Goal: Information Seeking & Learning: Learn about a topic

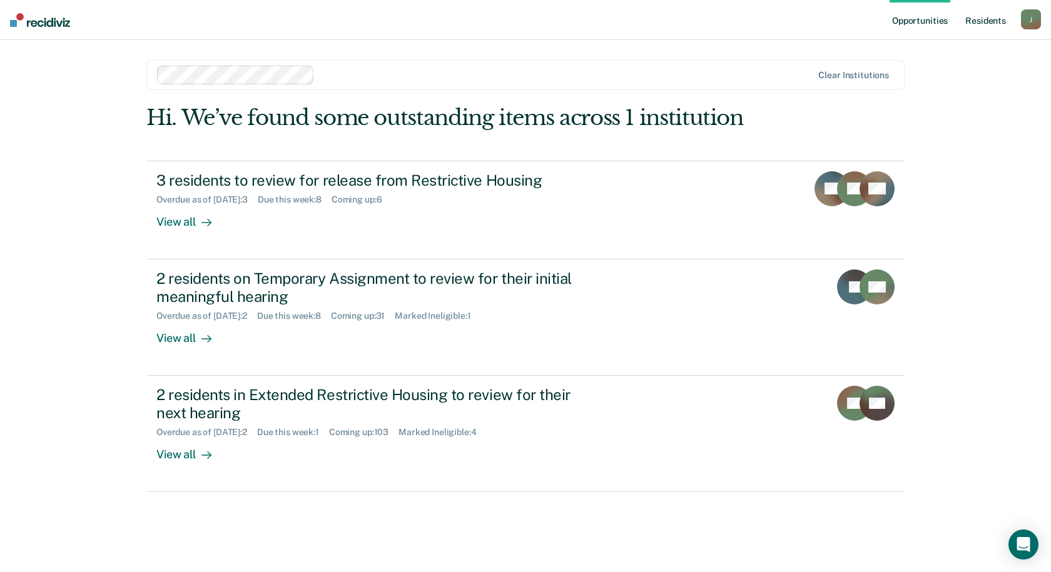
click at [994, 20] on link "Resident s" at bounding box center [986, 20] width 46 height 40
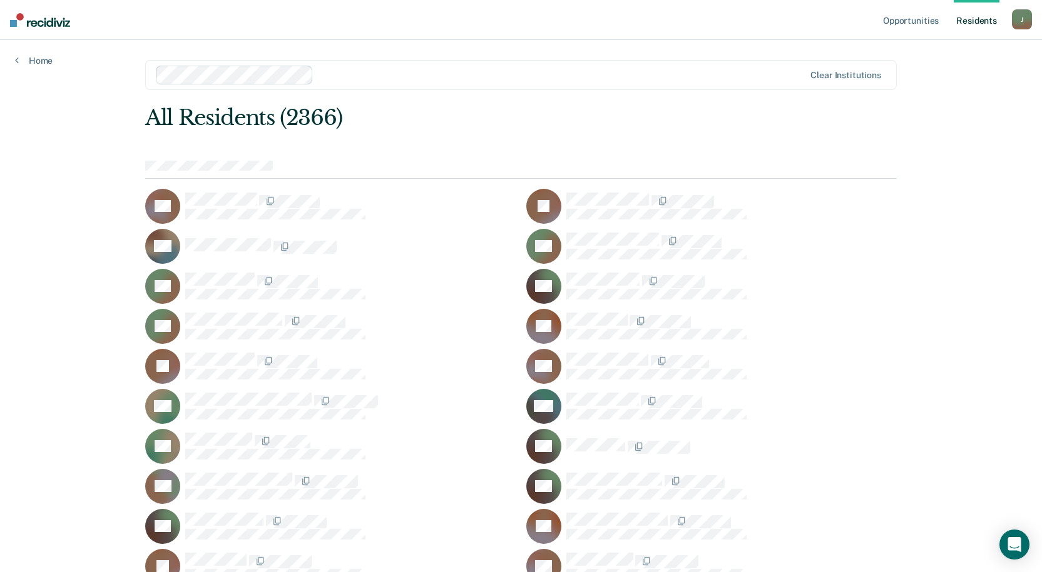
scroll to position [23416, 0]
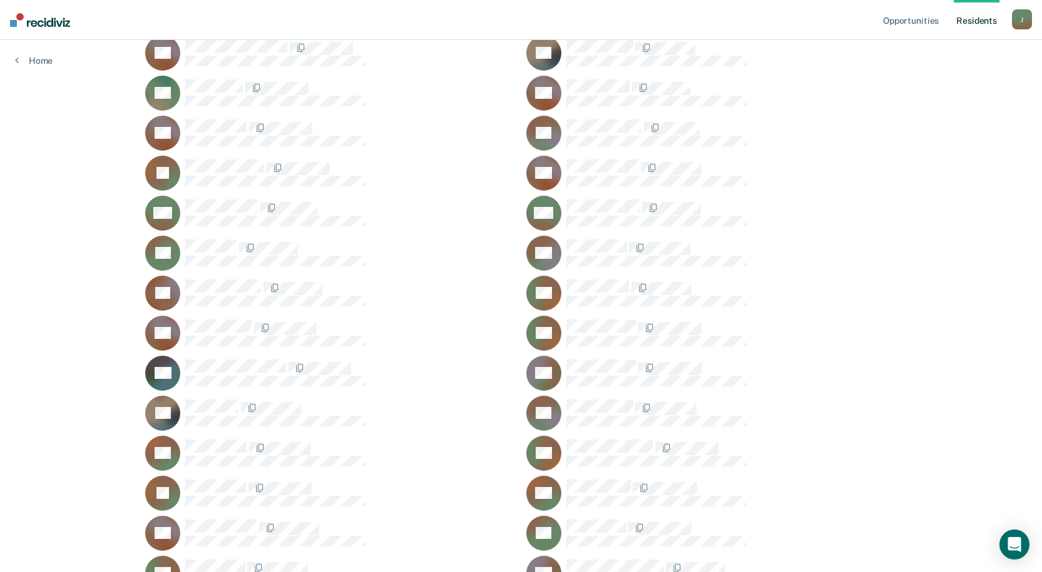
click at [604, 282] on div "Opportunities Resident s [PERSON_NAME][EMAIL_ADDRESS][PERSON_NAME][DOMAIN_NAME]…" at bounding box center [521, 384] width 1042 height 47601
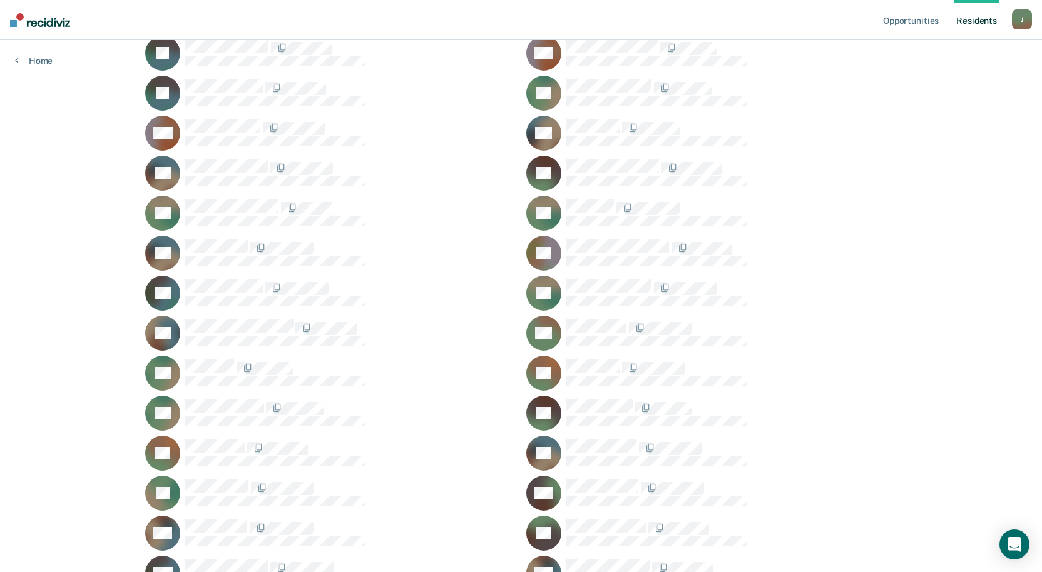
scroll to position [32425, 0]
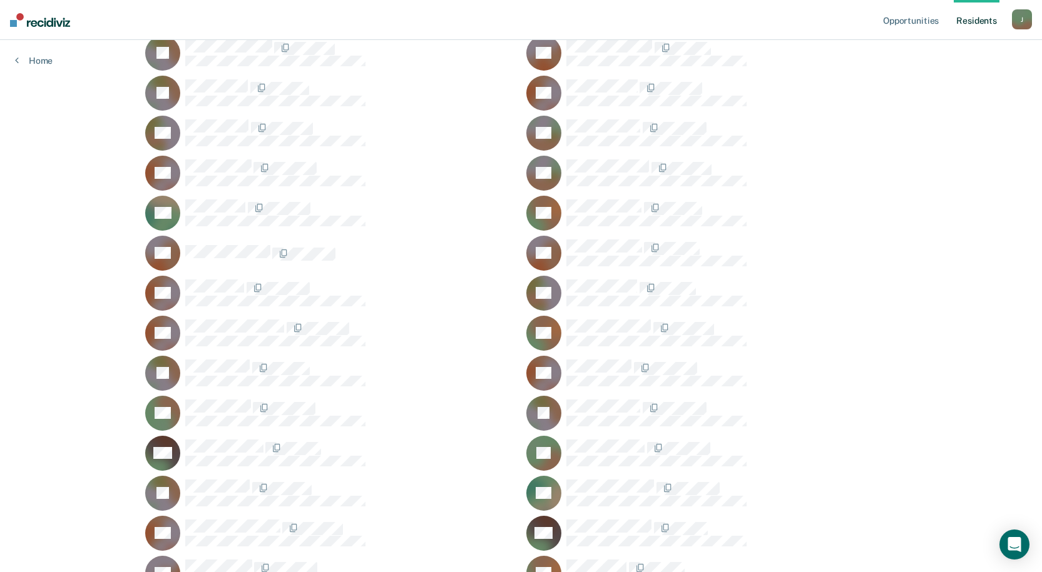
scroll to position [33507, 0]
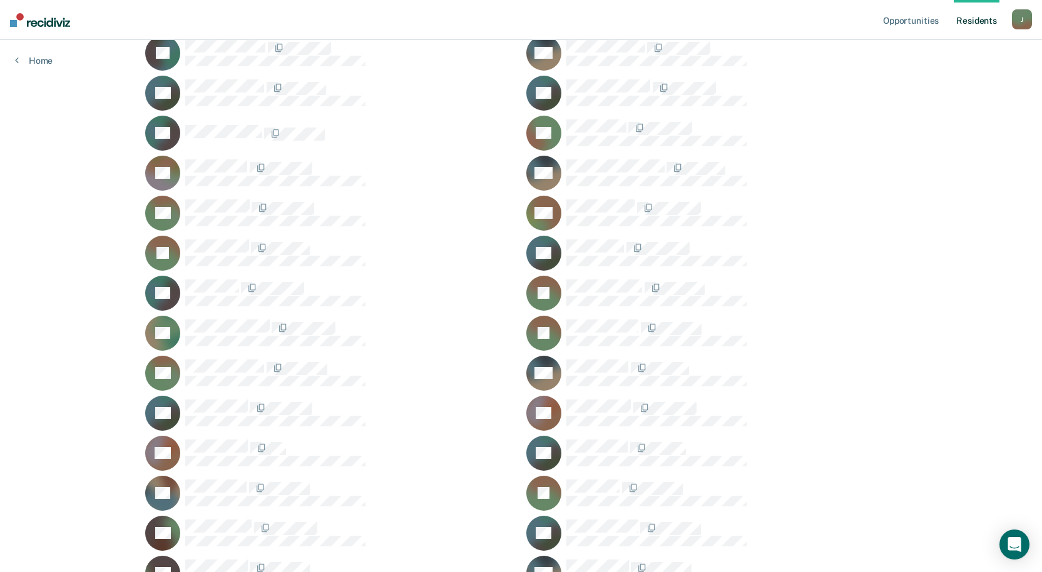
scroll to position [13447, 0]
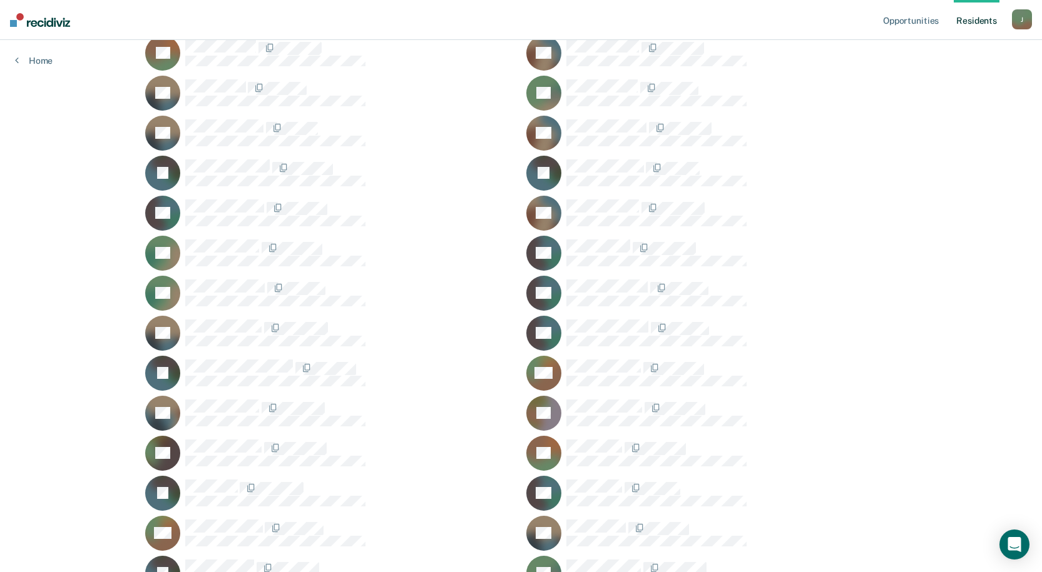
scroll to position [34668, 0]
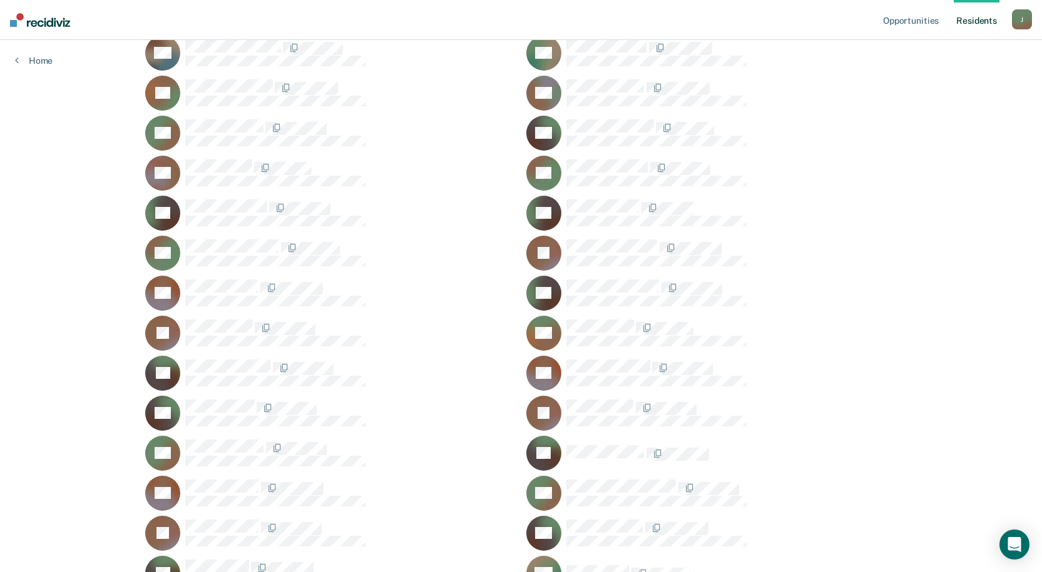
scroll to position [41955, 0]
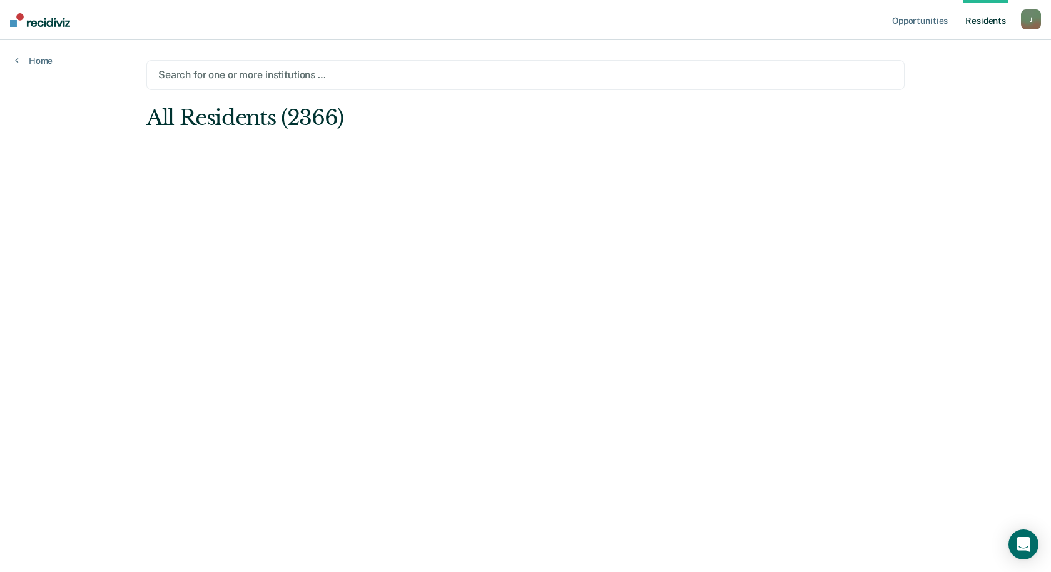
click at [988, 14] on link "Resident s" at bounding box center [986, 20] width 46 height 40
click at [371, 77] on div at bounding box center [525, 75] width 734 height 14
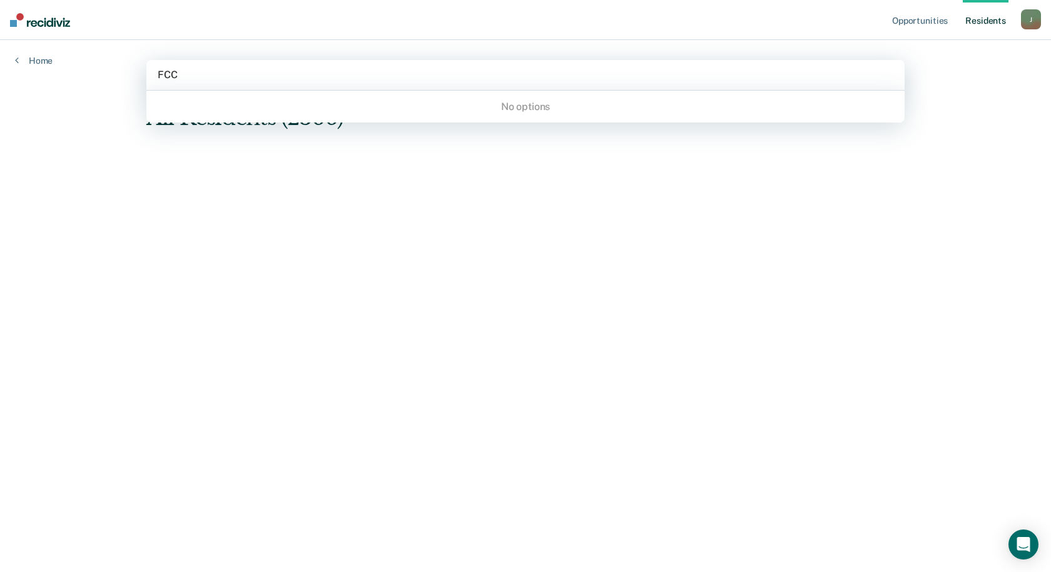
type input "FCC"
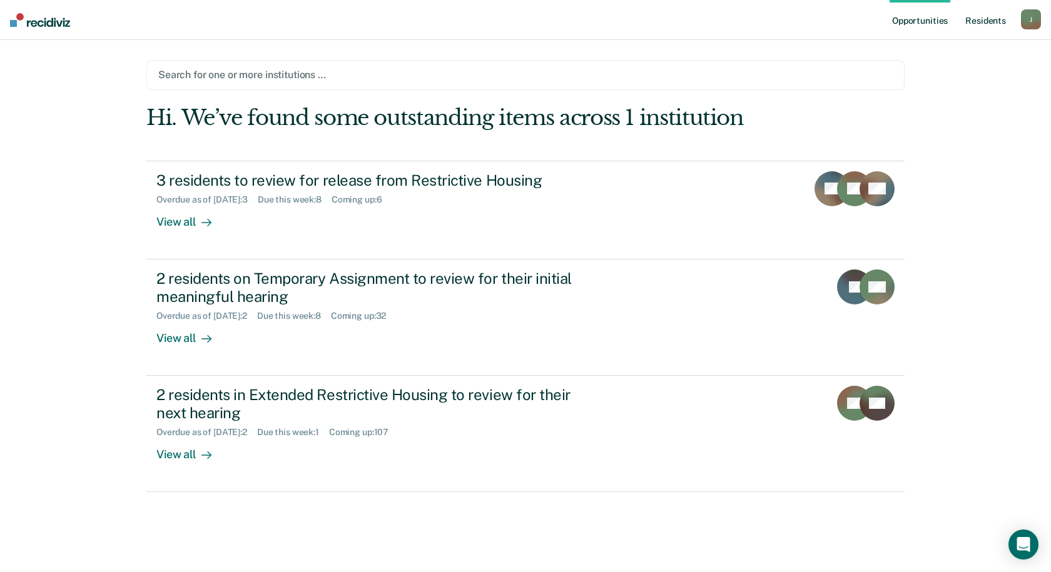
click at [982, 19] on link "Resident s" at bounding box center [986, 20] width 46 height 40
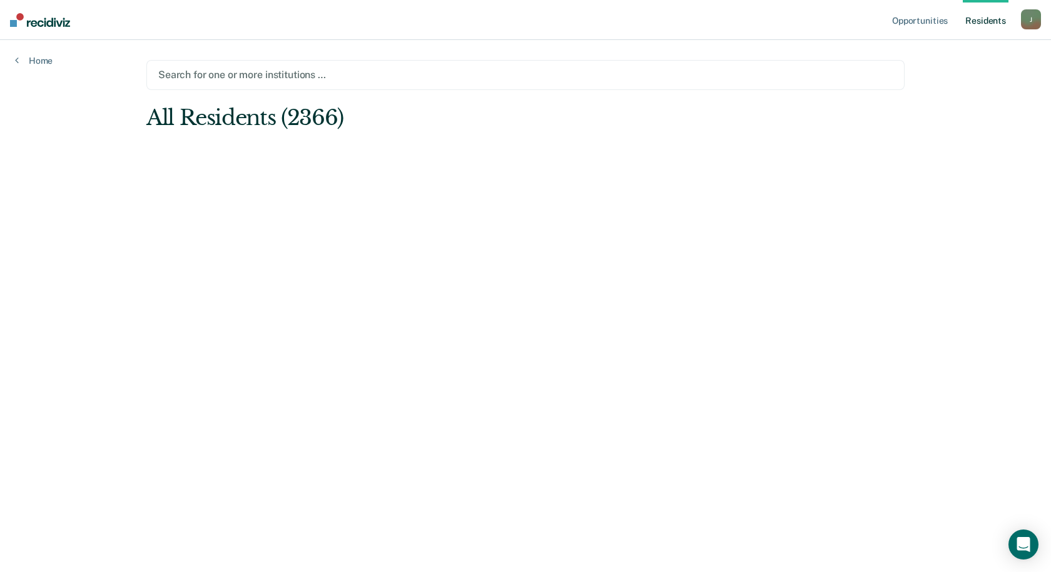
click at [339, 174] on main "Search for one or more institutions … All Residents (2366)" at bounding box center [525, 291] width 788 height 502
click at [283, 80] on div at bounding box center [525, 75] width 734 height 14
